Goal: Task Accomplishment & Management: Complete application form

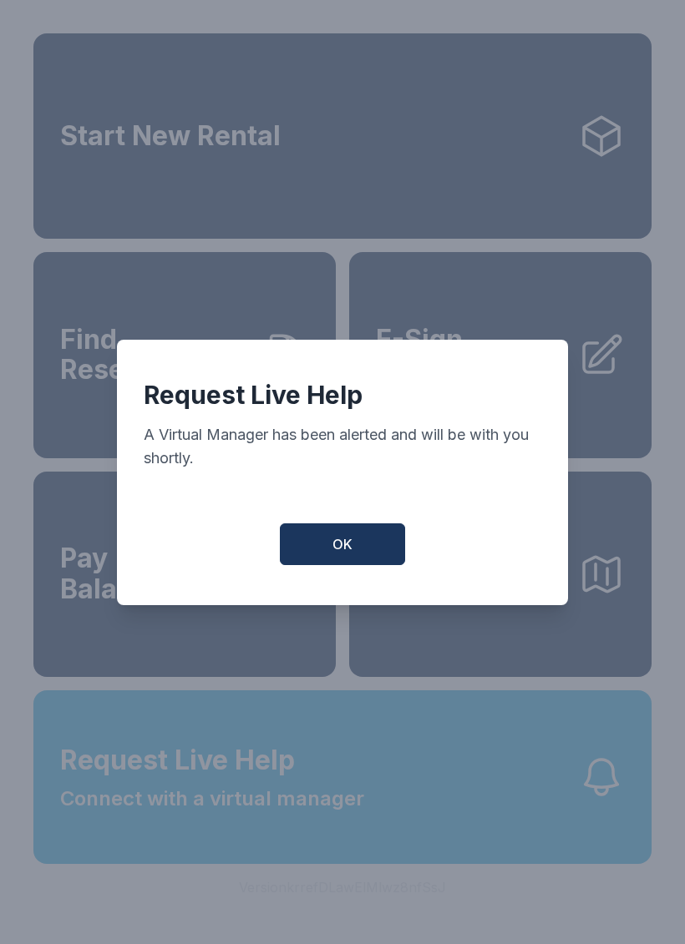
click at [330, 550] on button "OK" at bounding box center [342, 545] width 125 height 42
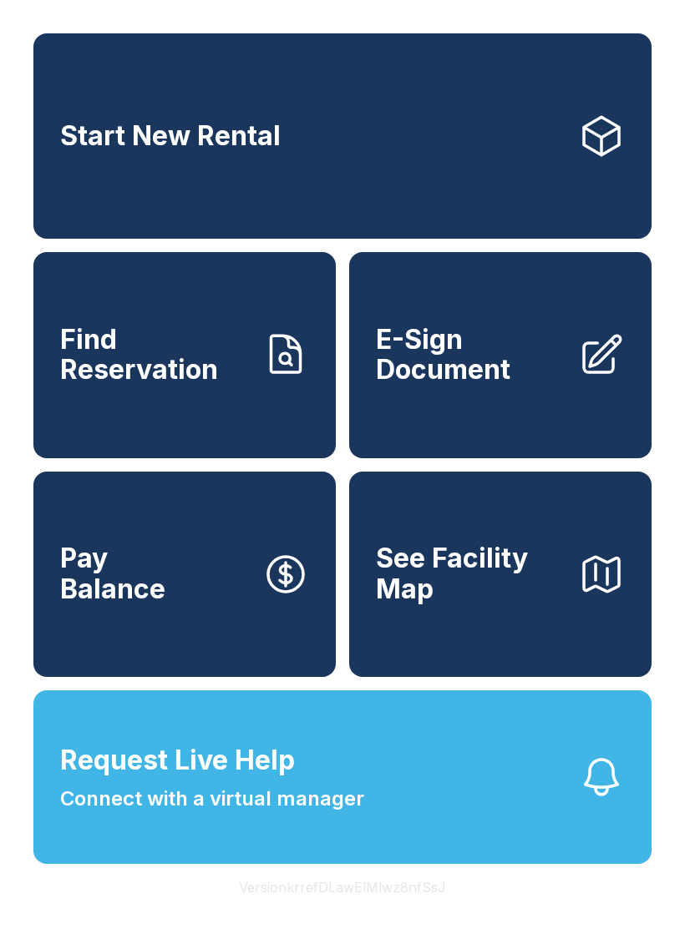
click at [508, 382] on span "E-Sign Document" at bounding box center [470, 355] width 189 height 61
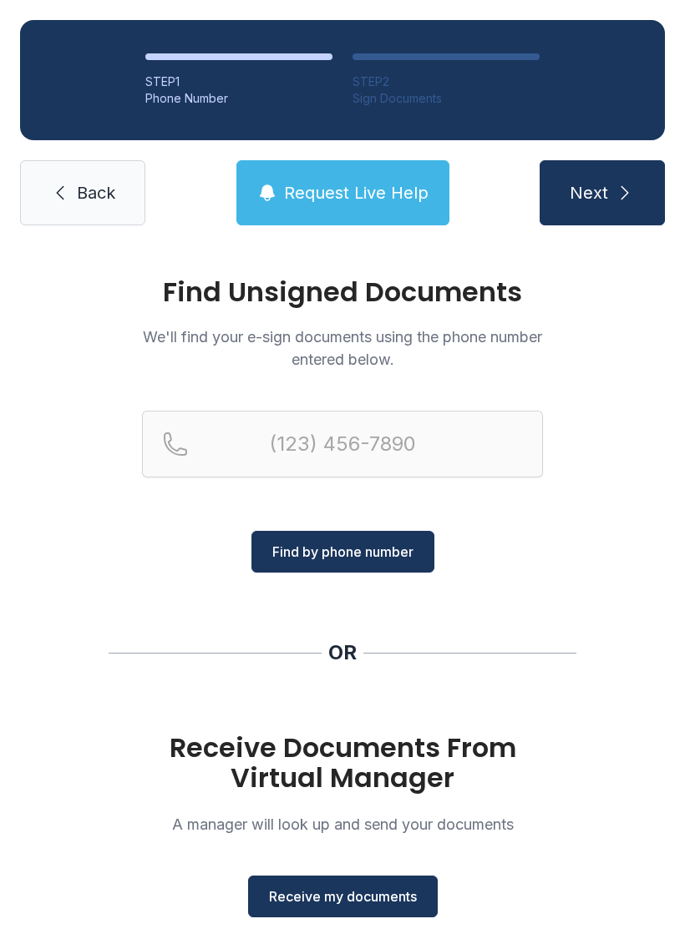
click at [396, 878] on button "Receive my documents" at bounding box center [343, 897] width 190 height 42
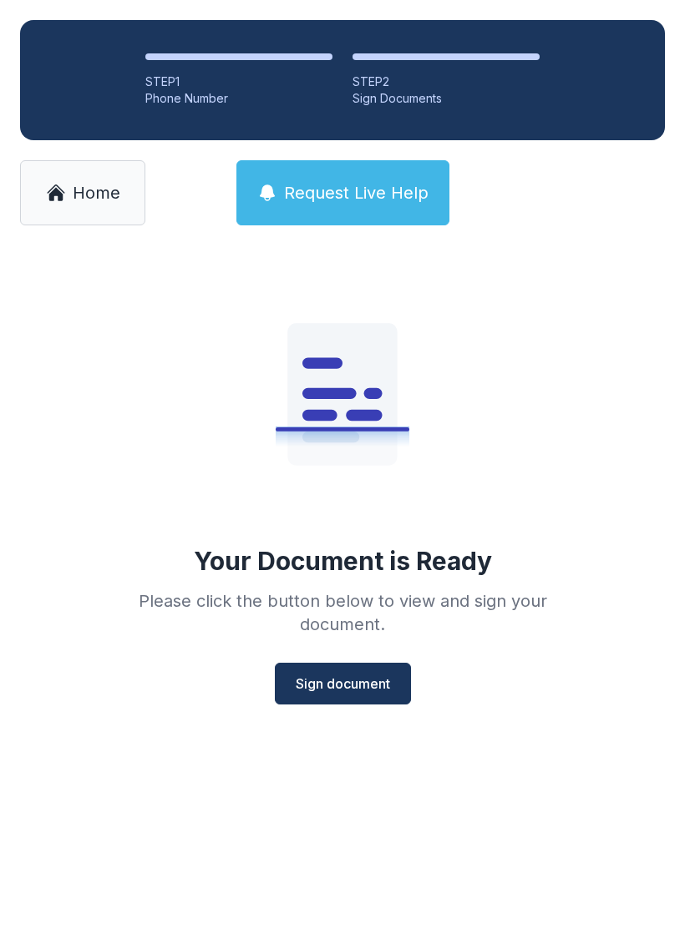
click at [362, 694] on button "Sign document" at bounding box center [343, 684] width 136 height 42
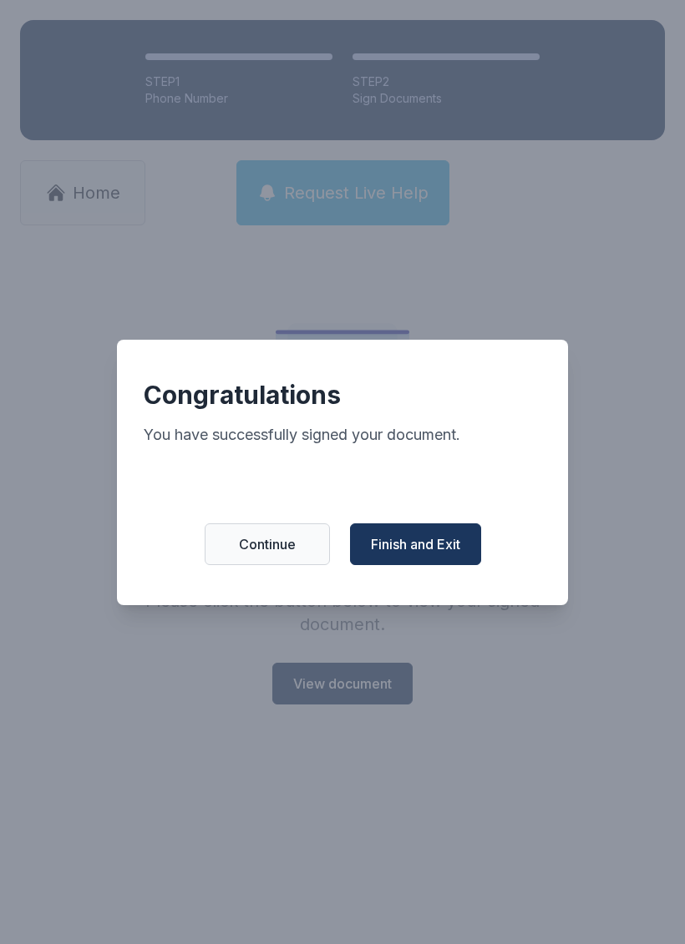
click at [442, 554] on span "Finish and Exit" at bounding box center [415, 544] width 89 height 20
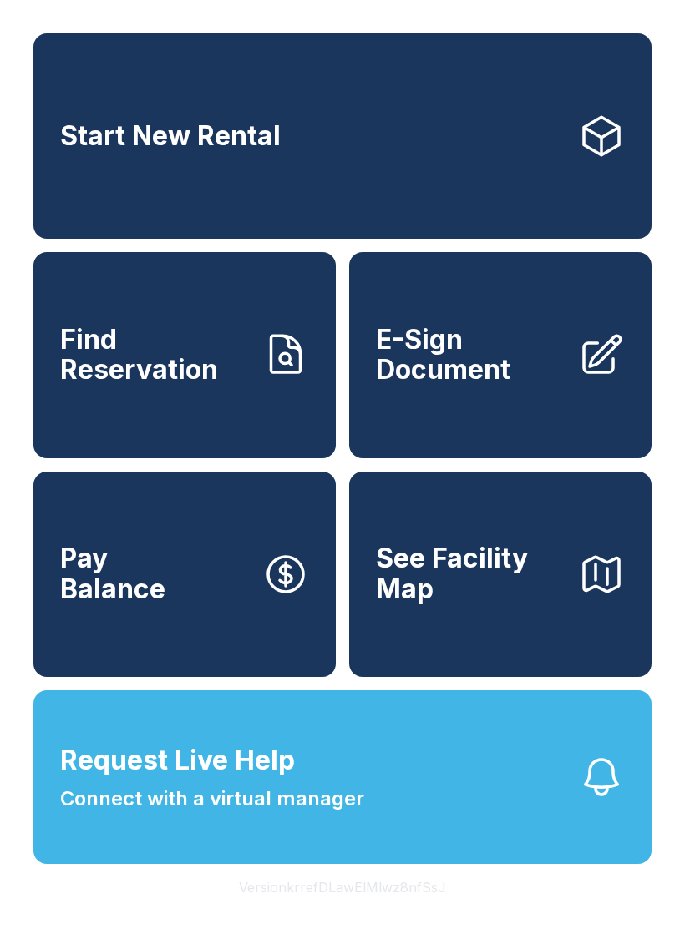
click at [227, 814] on span "Connect with a virtual manager" at bounding box center [212, 799] width 304 height 30
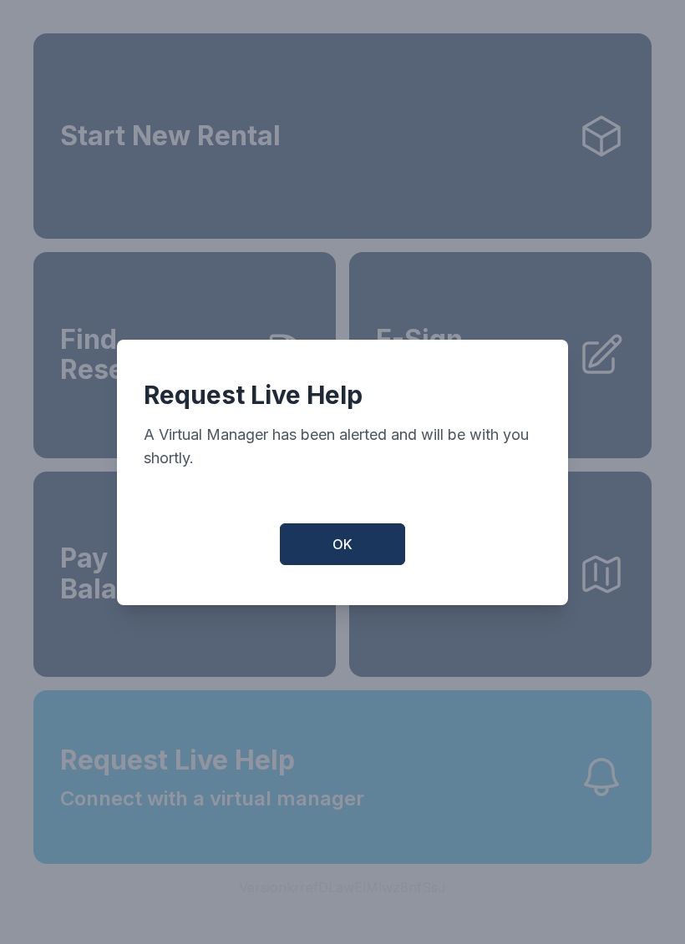
click at [340, 553] on span "OK" at bounding box center [342, 544] width 20 height 20
